Goal: Task Accomplishment & Management: Use online tool/utility

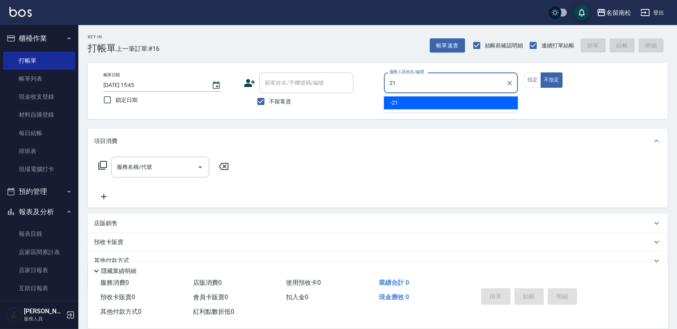
type input "2"
type input "支援-16"
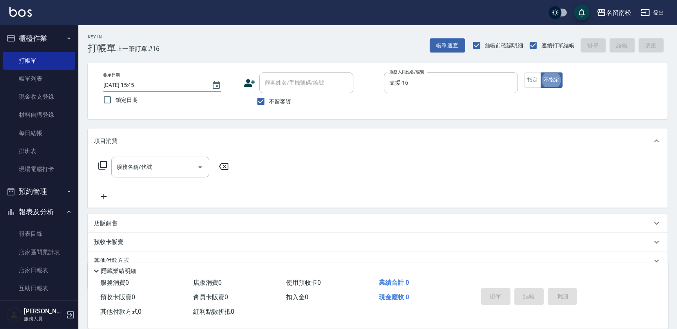
type button "false"
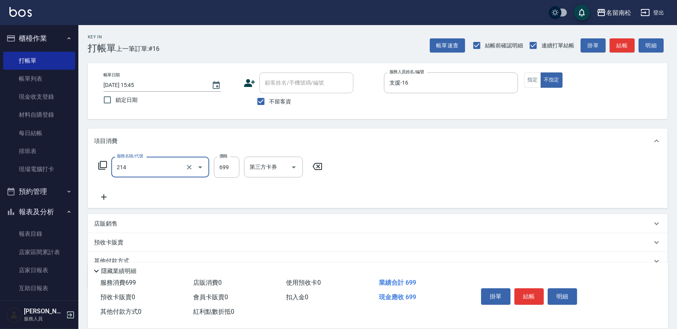
type input "滾珠洗髪699(214)"
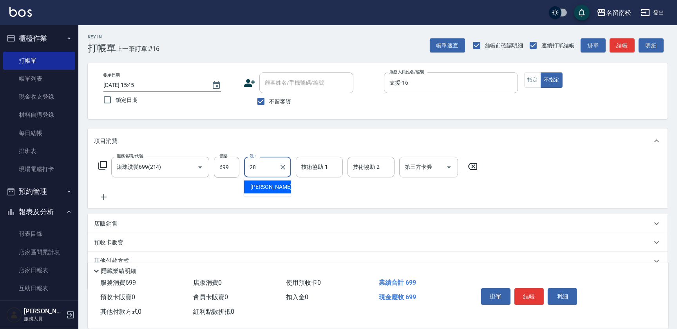
type input "[PERSON_NAME]-28"
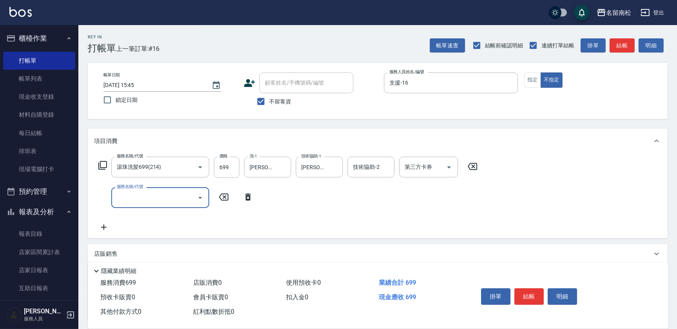
type input "8"
type input "[PERSON_NAME].玻酸.晶膜.水療(619)"
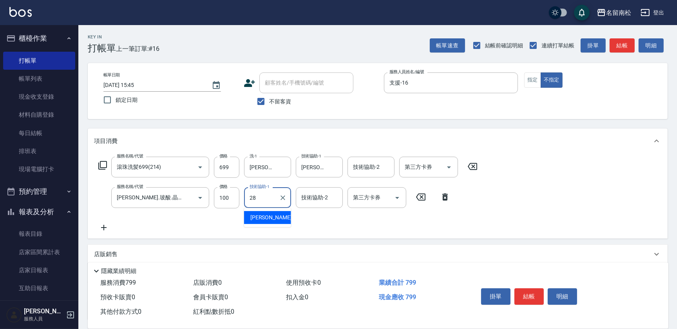
type input "[PERSON_NAME]-28"
click at [522, 90] on div "帳單日期 [DATE] 15:45 鎖定日期 顧客姓名/手機號碼/編號 顧客姓名/手機號碼/編號 不留客資 服務人員姓名/編號 支援-16 服務人員姓名/編號…" at bounding box center [377, 90] width 561 height 37
click at [538, 82] on button "指定" at bounding box center [532, 79] width 17 height 15
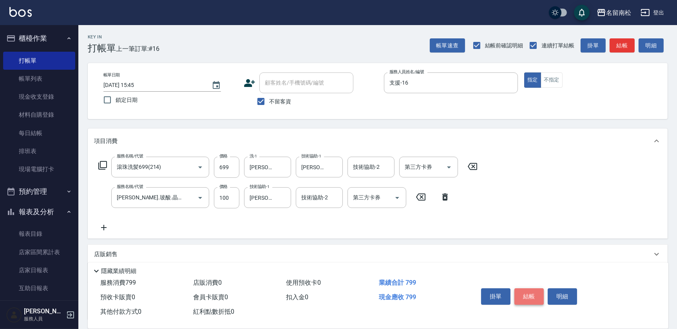
click at [539, 294] on button "結帳" at bounding box center [528, 296] width 29 height 16
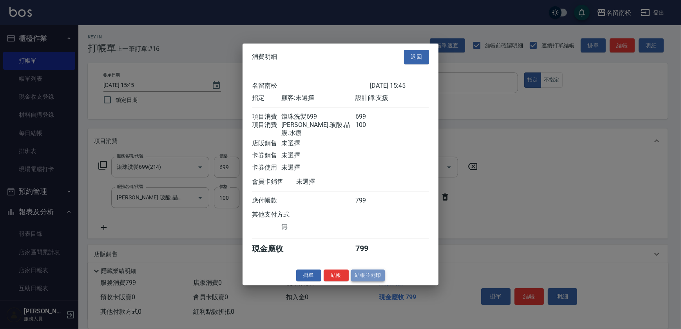
click at [358, 275] on button "結帳並列印" at bounding box center [368, 275] width 34 height 12
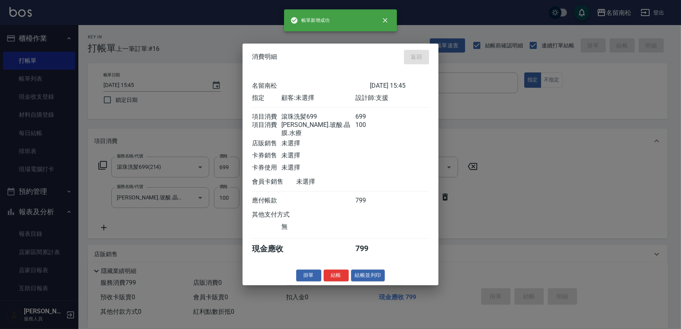
type input "[DATE] 16:30"
